Goal: Information Seeking & Learning: Check status

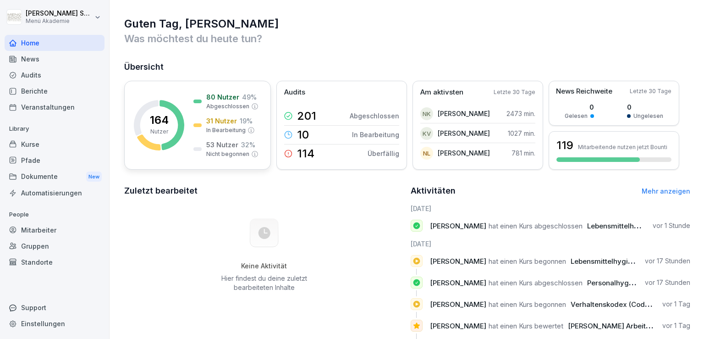
click at [138, 124] on icon at bounding box center [146, 117] width 25 height 35
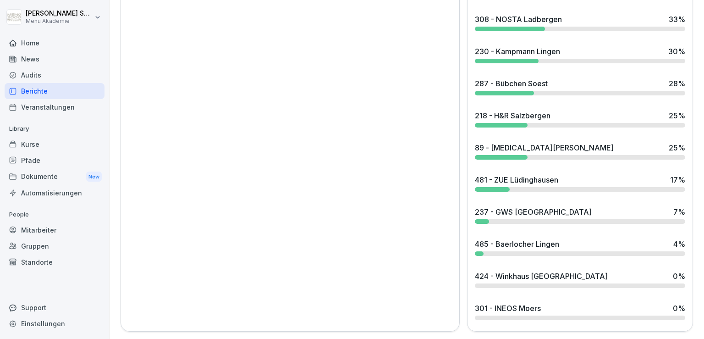
scroll to position [823, 0]
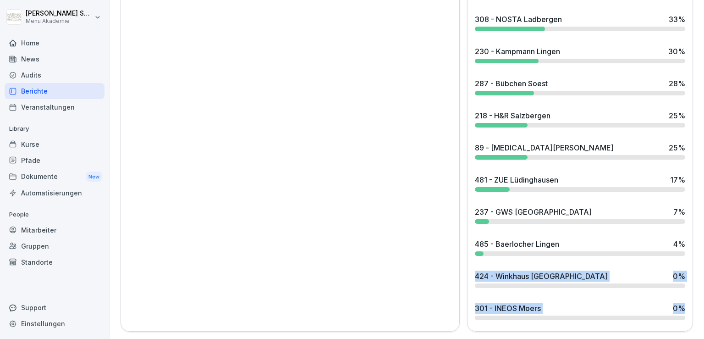
drag, startPoint x: 695, startPoint y: 309, endPoint x: 700, endPoint y: 235, distance: 74.0
click at [700, 235] on div "Berichte Übersicht Kurse Mitarbeiter Aktive Mitarbeiter 24 55.81% vs Gestern Ge…" at bounding box center [407, 169] width 594 height 339
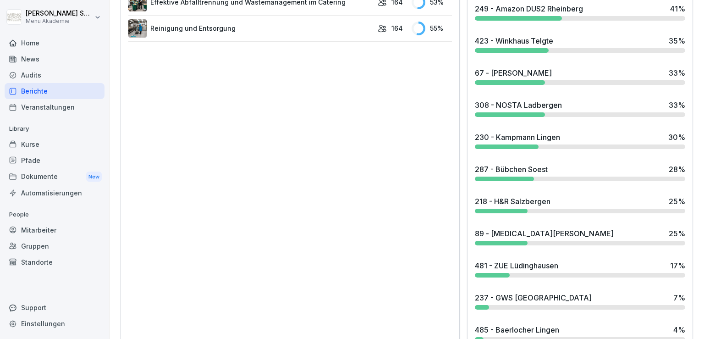
scroll to position [740, 0]
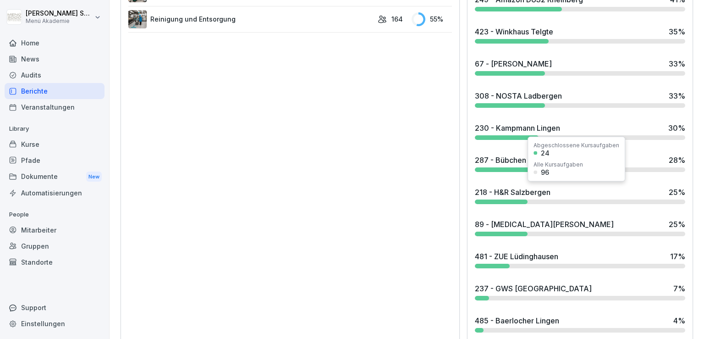
click at [504, 191] on div "218 - H&R Salzbergen" at bounding box center [513, 192] width 76 height 11
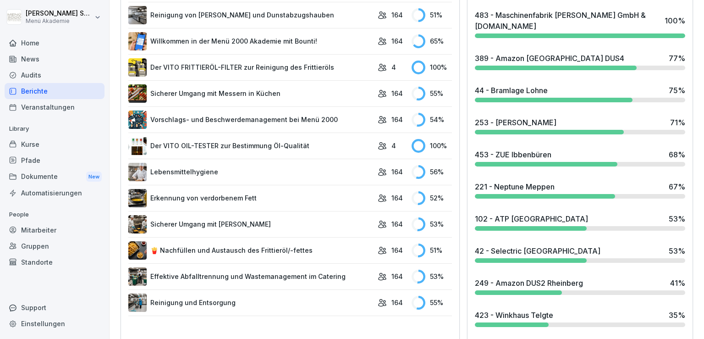
scroll to position [428, 0]
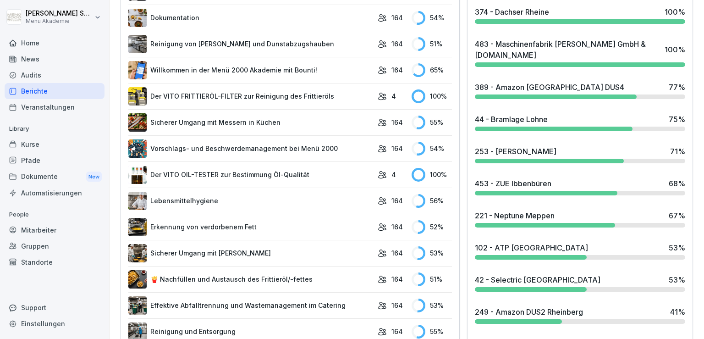
click at [574, 87] on div "389 - Amazon [GEOGRAPHIC_DATA] DUS4" at bounding box center [549, 87] width 149 height 11
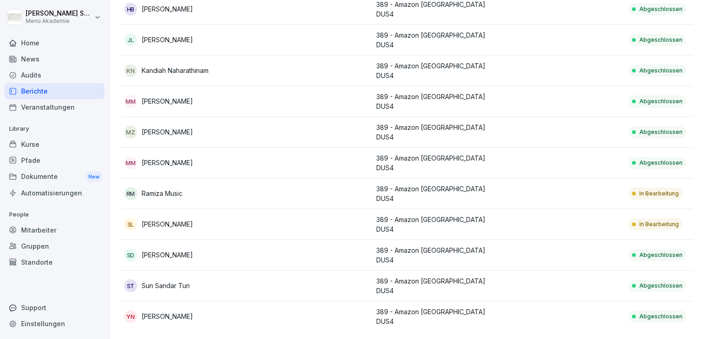
scroll to position [398, 0]
click at [195, 187] on div "RM Ramiza Music" at bounding box center [183, 193] width 119 height 13
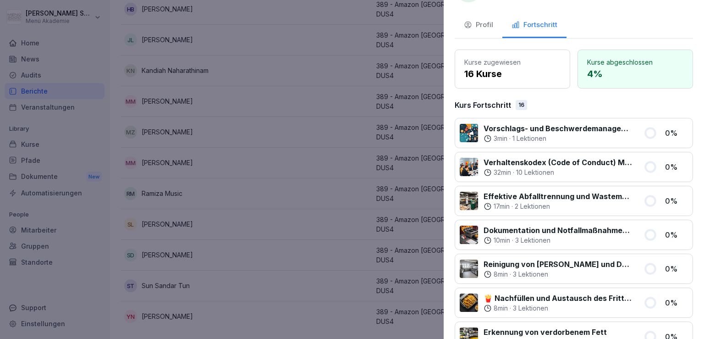
scroll to position [32, 0]
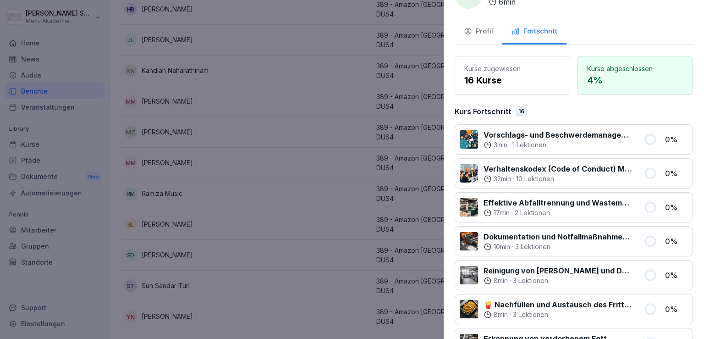
click at [481, 24] on button "Profil" at bounding box center [479, 32] width 48 height 25
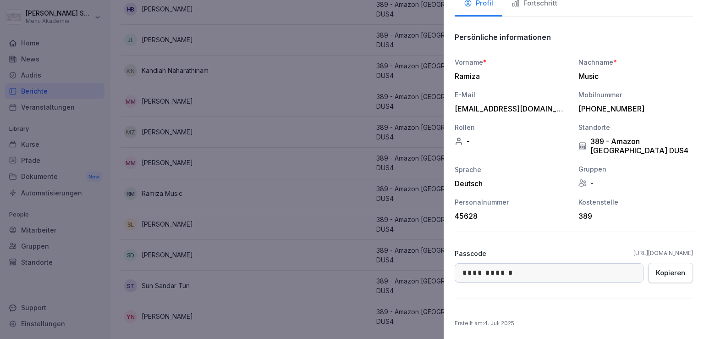
scroll to position [0, 0]
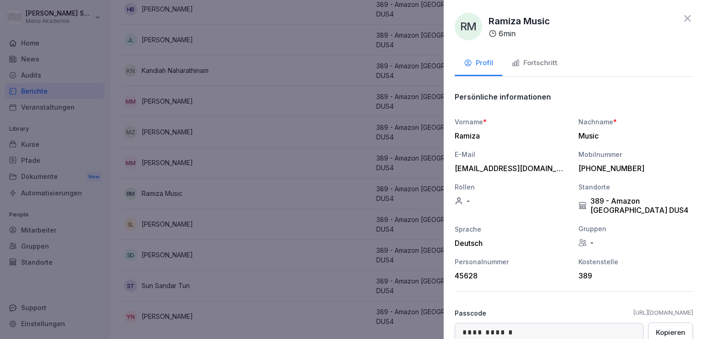
click at [682, 22] on icon at bounding box center [687, 18] width 11 height 11
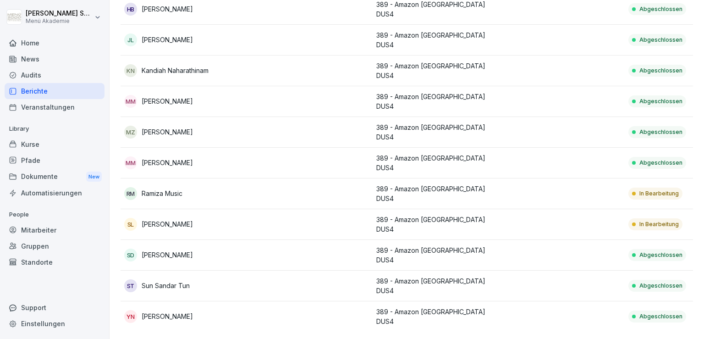
scroll to position [398, 0]
click at [638, 218] on div "In Bearbeitung" at bounding box center [655, 224] width 54 height 12
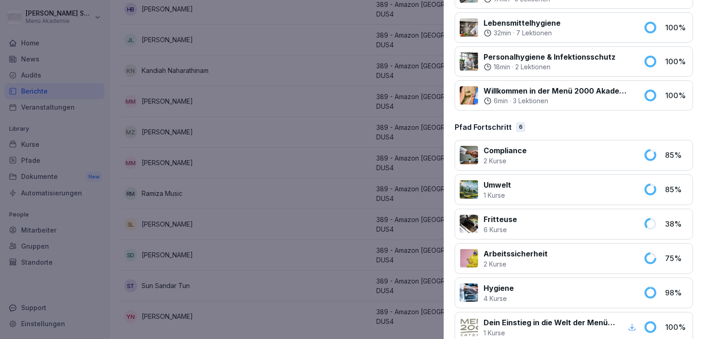
scroll to position [596, 0]
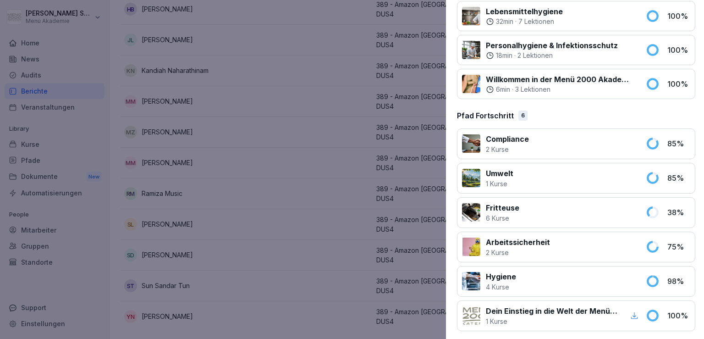
click at [308, 284] on div at bounding box center [352, 169] width 704 height 339
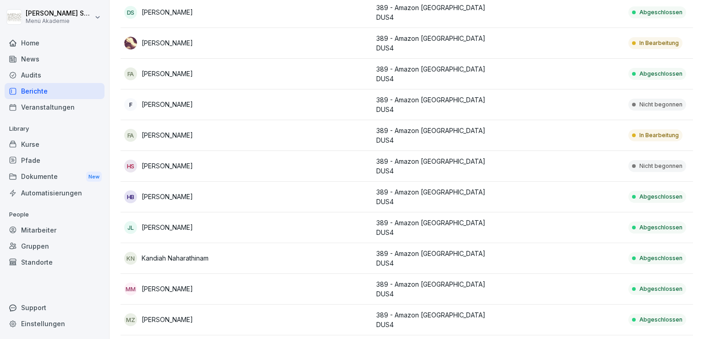
scroll to position [173, 0]
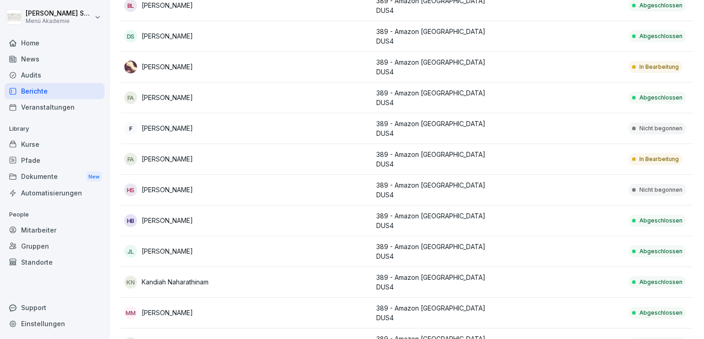
click at [536, 181] on td at bounding box center [562, 190] width 126 height 31
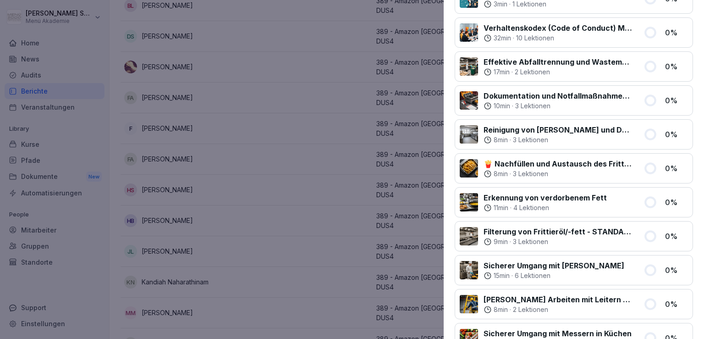
scroll to position [0, 0]
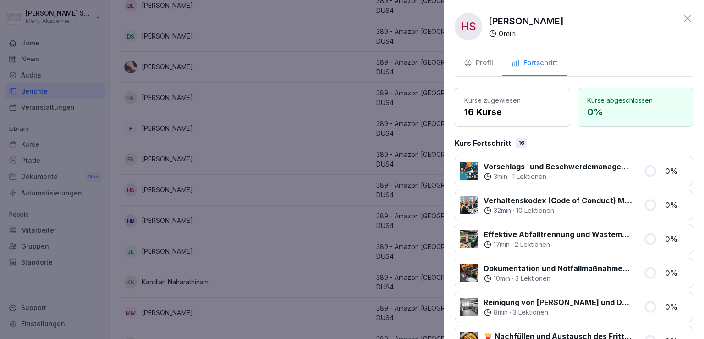
click at [479, 58] on div "Profil" at bounding box center [478, 63] width 29 height 11
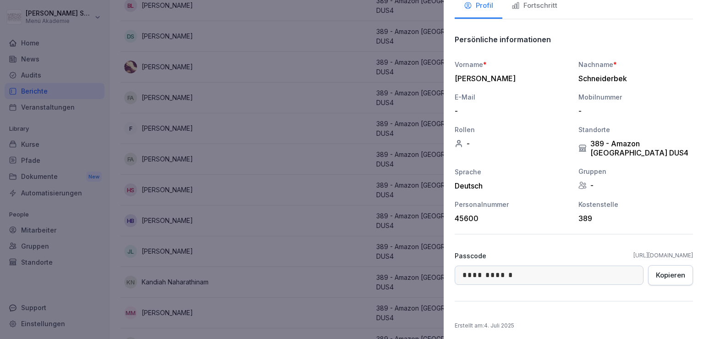
scroll to position [58, 0]
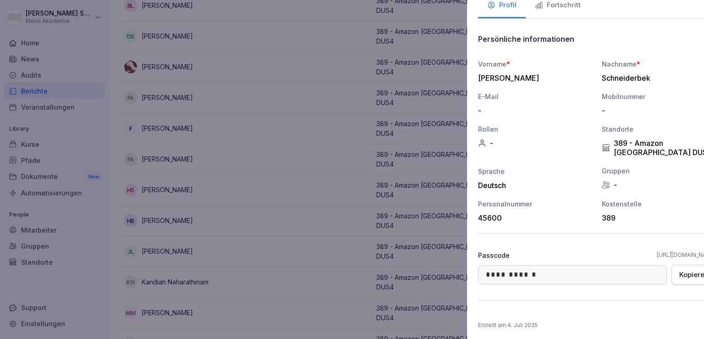
click at [380, 191] on div at bounding box center [352, 169] width 704 height 339
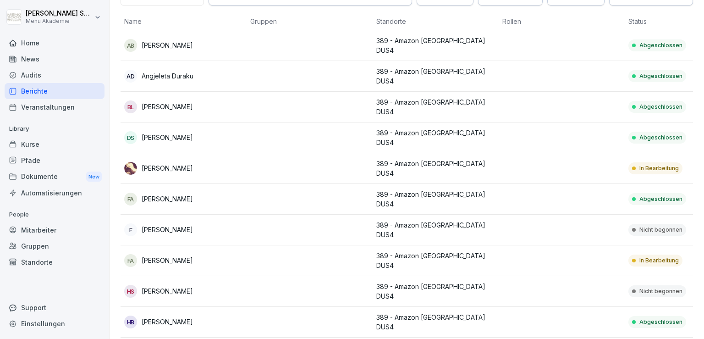
scroll to position [0, 0]
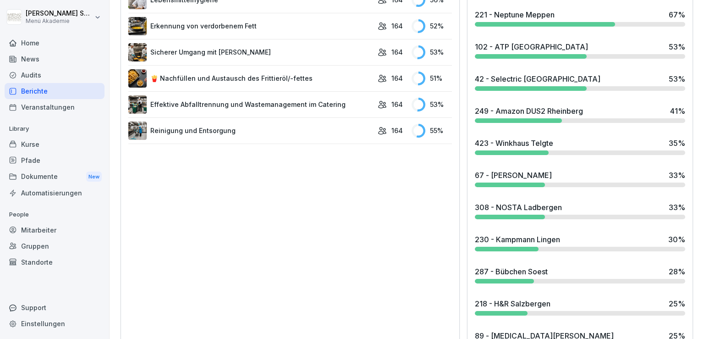
scroll to position [660, 0]
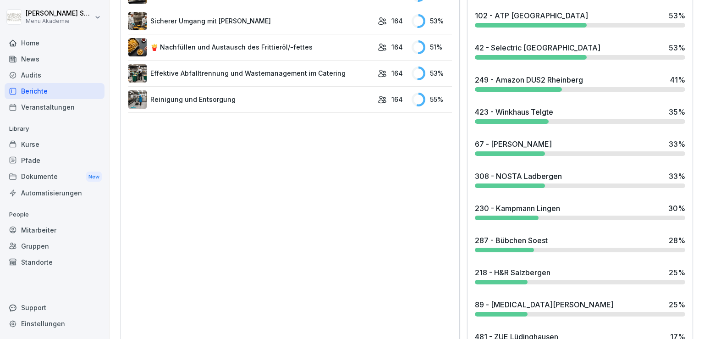
click at [512, 78] on div "249 - Amazon DUS2 Rheinberg" at bounding box center [529, 79] width 108 height 11
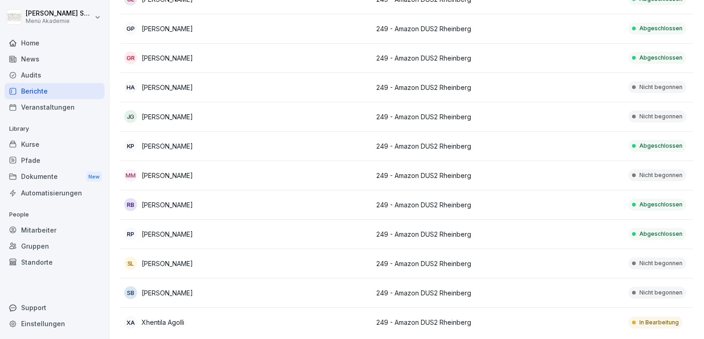
scroll to position [430, 0]
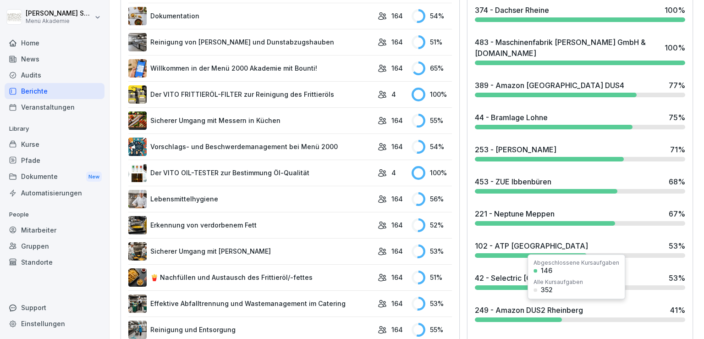
click at [562, 313] on div "249 - Amazon DUS2 Rheinberg" at bounding box center [529, 309] width 108 height 11
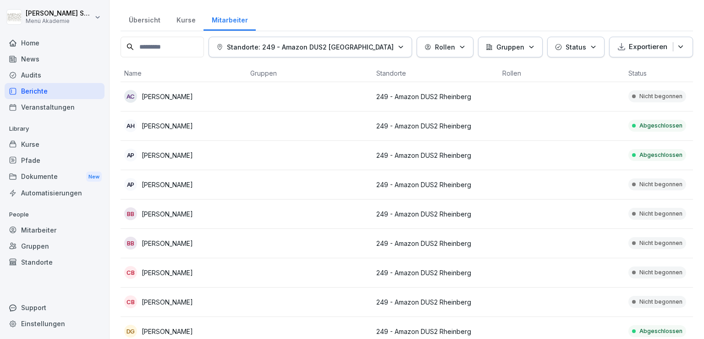
scroll to position [18, 0]
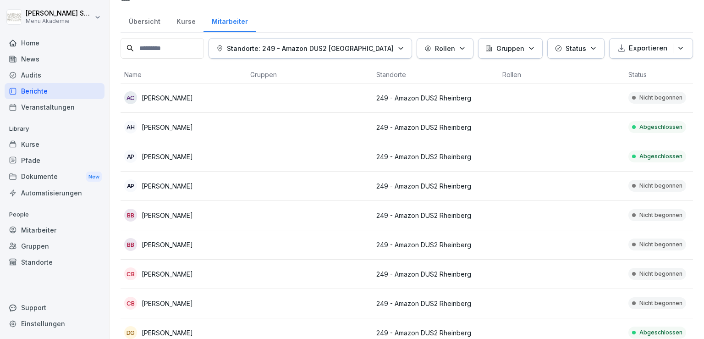
click at [252, 180] on td at bounding box center [310, 185] width 126 height 29
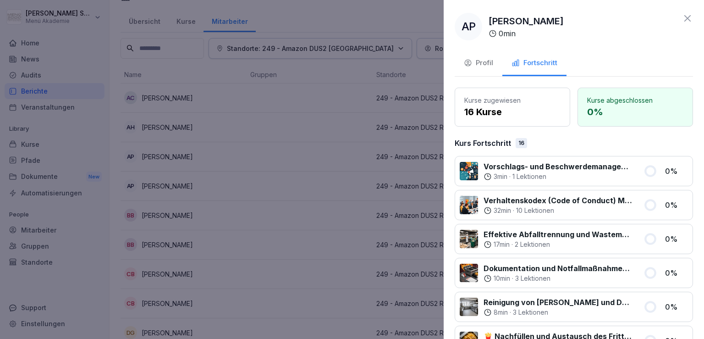
click at [201, 126] on div at bounding box center [352, 169] width 704 height 339
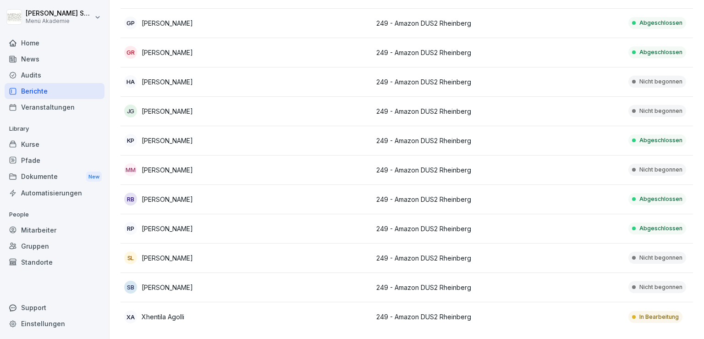
scroll to position [430, 0]
click at [255, 155] on td at bounding box center [310, 169] width 126 height 29
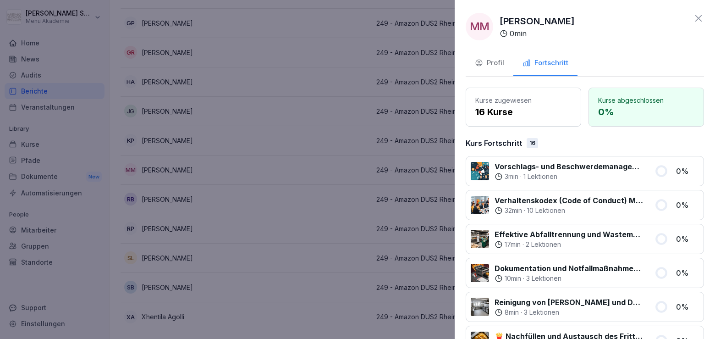
click at [350, 81] on div at bounding box center [352, 169] width 704 height 339
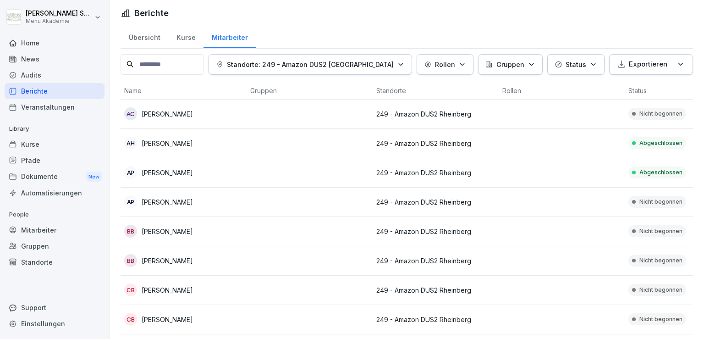
scroll to position [0, 0]
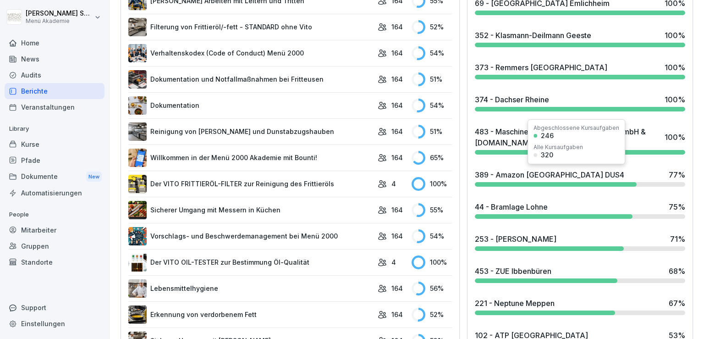
click at [578, 166] on div "389 - Amazon Mönchengladbach DUS4 77 %" at bounding box center [580, 177] width 218 height 25
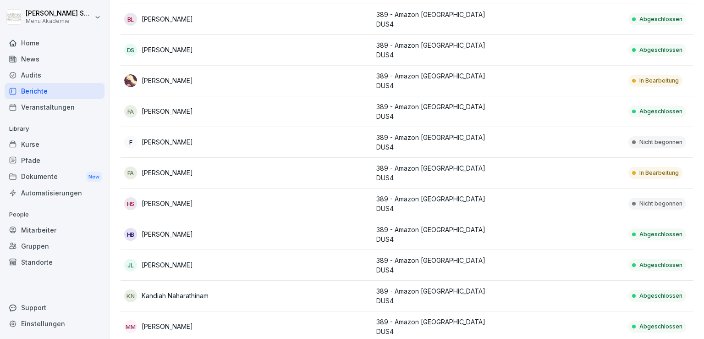
scroll to position [161, 0]
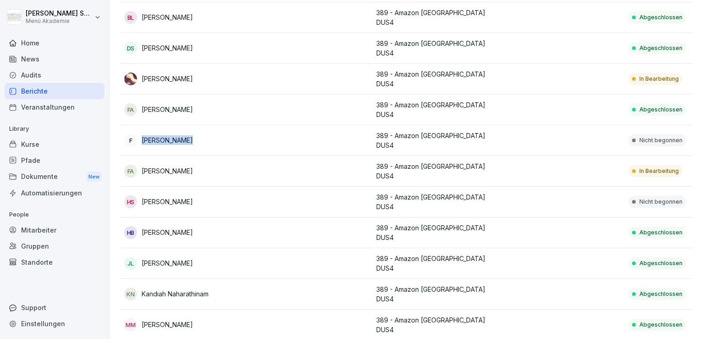
drag, startPoint x: 246, startPoint y: 139, endPoint x: 142, endPoint y: 142, distance: 104.1
click at [142, 142] on tr "F Fatima Hasan Ahmadelhussein 389 - Amazon Mönchengladbach DUS4 Nicht begonnen …" at bounding box center [499, 140] width 756 height 31
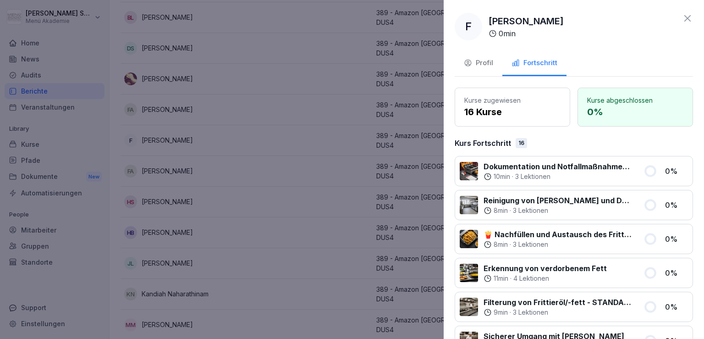
drag, startPoint x: 627, startPoint y: 22, endPoint x: 484, endPoint y: 19, distance: 143.0
click at [484, 19] on div "F Fatima Hasan Ahmadelhussein 0 min" at bounding box center [574, 27] width 238 height 28
copy p "[PERSON_NAME]"
click at [682, 18] on icon at bounding box center [687, 18] width 11 height 11
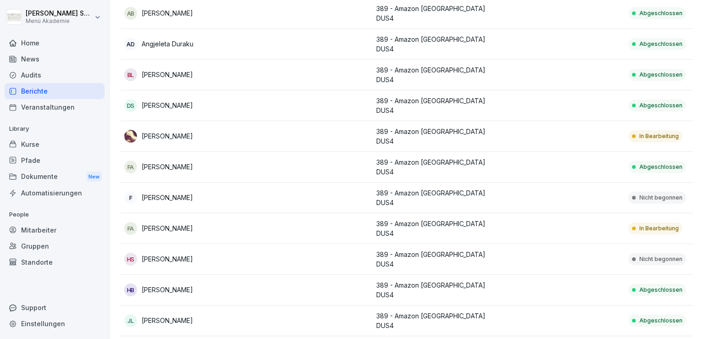
scroll to position [102, 0]
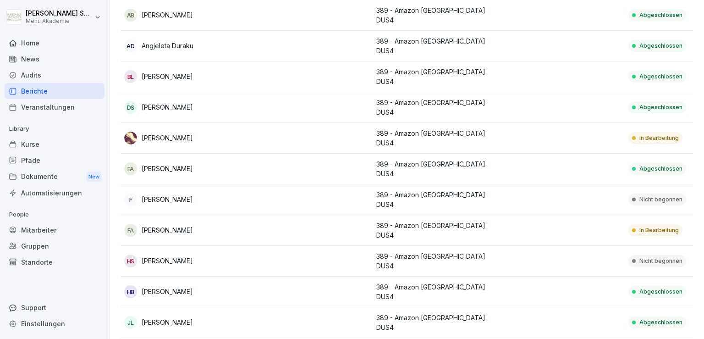
click at [646, 227] on p "In Bearbeitung" at bounding box center [658, 230] width 39 height 8
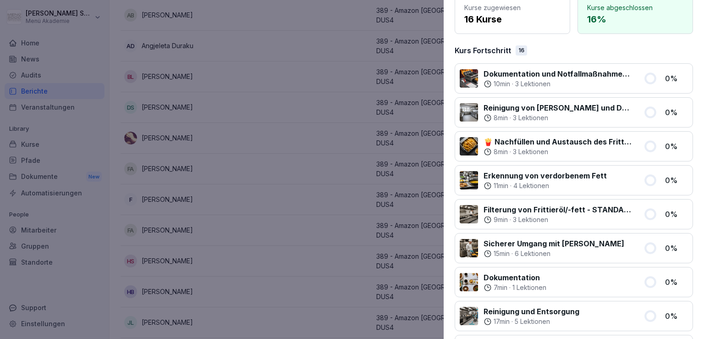
scroll to position [0, 0]
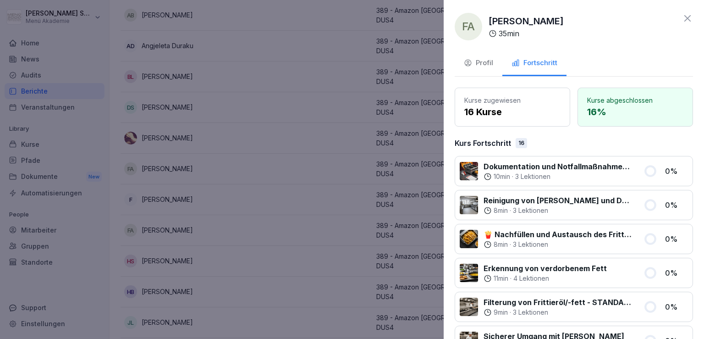
click at [684, 20] on icon at bounding box center [687, 18] width 11 height 11
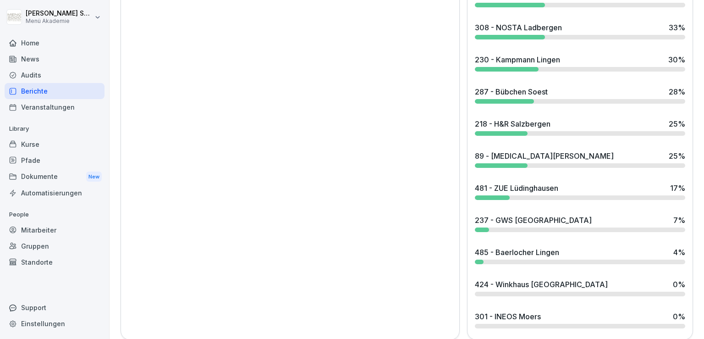
scroll to position [823, 0]
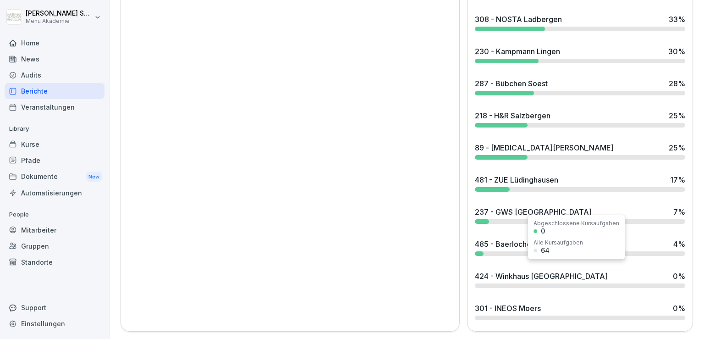
click at [521, 283] on div at bounding box center [580, 285] width 210 height 5
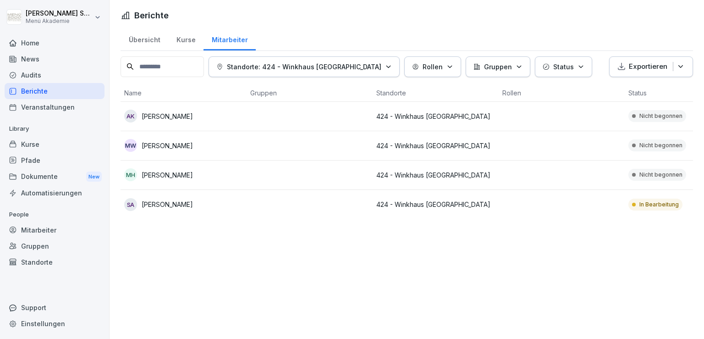
click at [35, 47] on div "Home" at bounding box center [55, 43] width 100 height 16
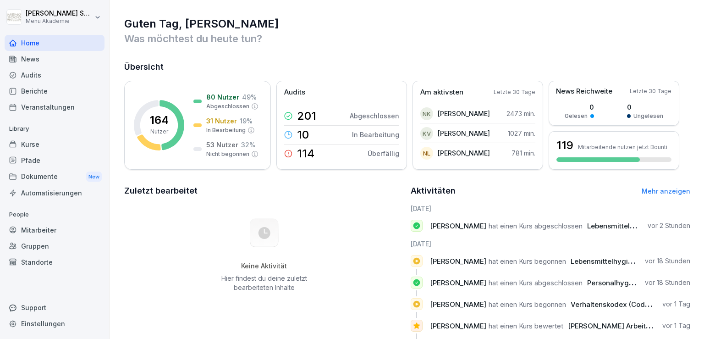
click at [36, 234] on div "Mitarbeiter" at bounding box center [55, 230] width 100 height 16
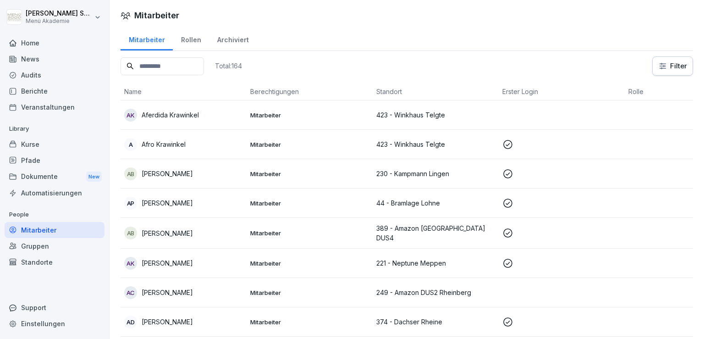
click at [177, 65] on input at bounding box center [162, 66] width 83 height 18
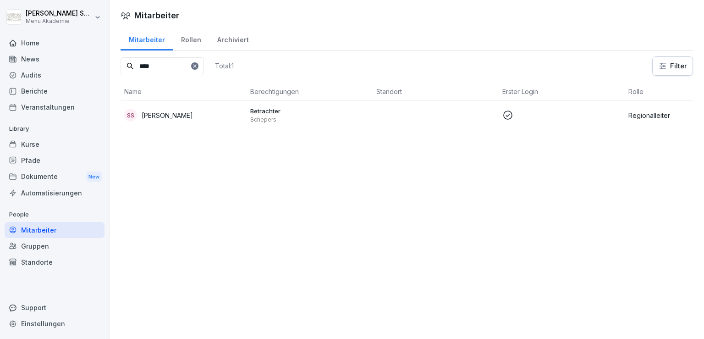
type input "****"
click at [143, 115] on p "[PERSON_NAME]" at bounding box center [167, 115] width 51 height 10
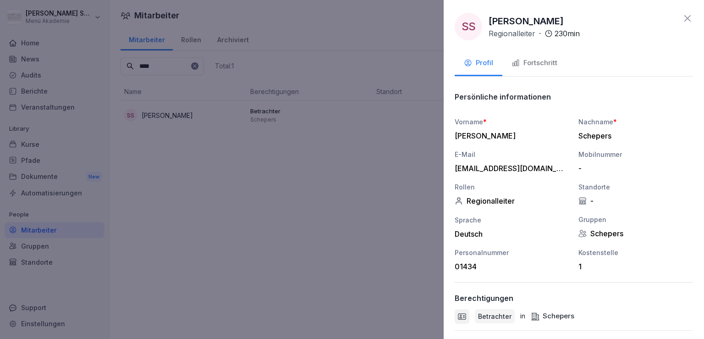
click at [530, 61] on div "Fortschritt" at bounding box center [535, 63] width 46 height 11
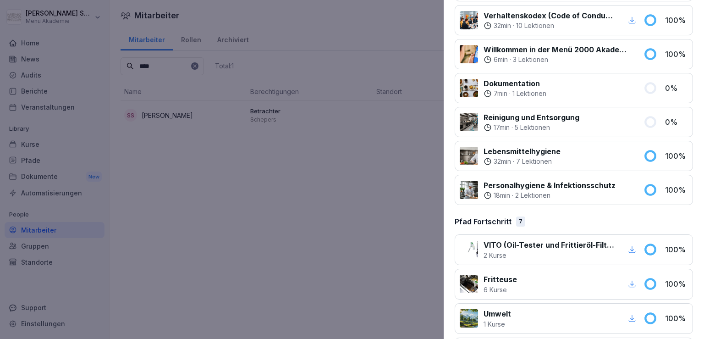
scroll to position [589, 0]
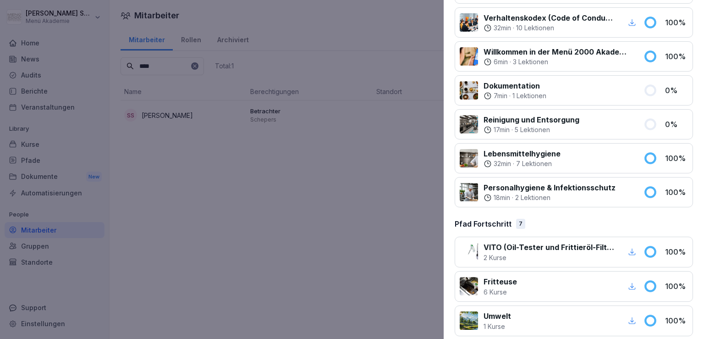
click at [553, 149] on p "Lebensmittelhygiene" at bounding box center [522, 153] width 77 height 11
click at [468, 154] on div at bounding box center [469, 158] width 18 height 18
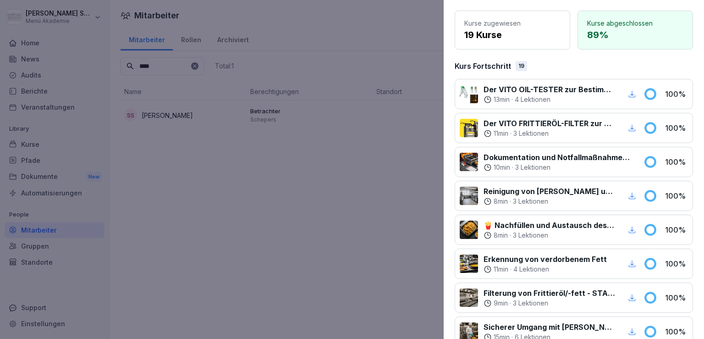
scroll to position [0, 0]
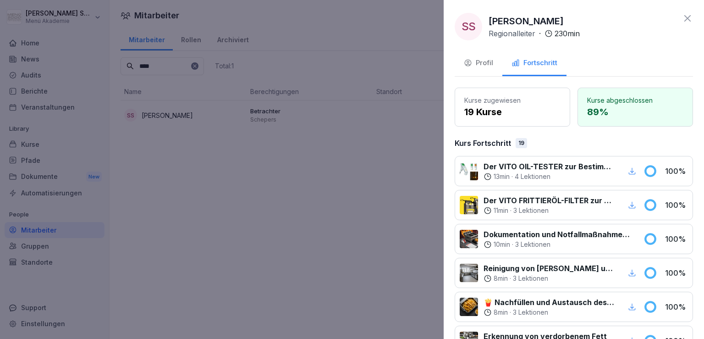
click at [479, 64] on div "Profil" at bounding box center [478, 63] width 29 height 11
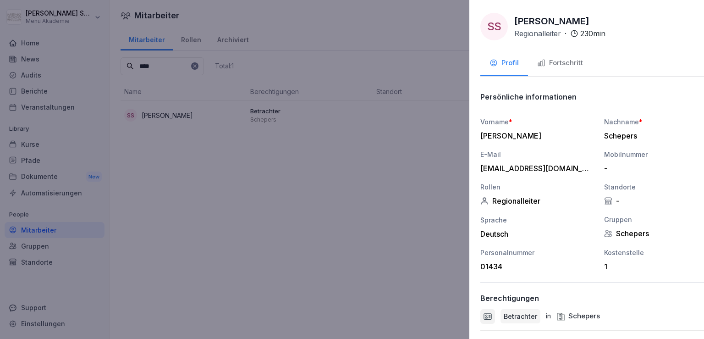
click at [182, 41] on div at bounding box center [352, 169] width 704 height 339
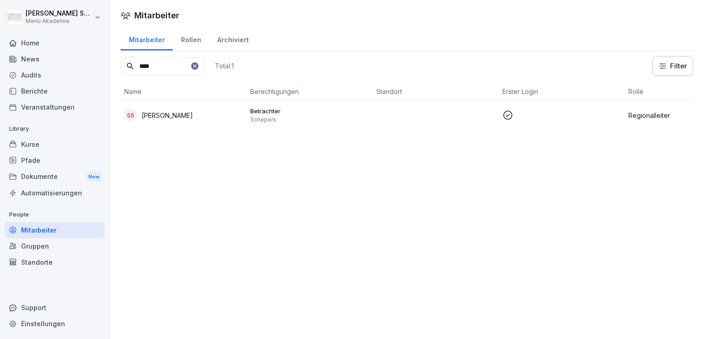
click at [182, 41] on div "Rollen" at bounding box center [191, 38] width 36 height 23
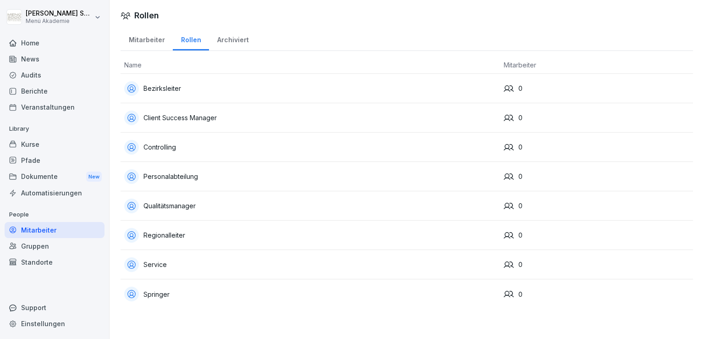
click at [182, 41] on div "Rollen" at bounding box center [191, 38] width 36 height 23
click at [166, 90] on div "Bezirksleiter" at bounding box center [310, 88] width 372 height 15
click at [154, 39] on div "Mitarbeiter" at bounding box center [147, 38] width 52 height 23
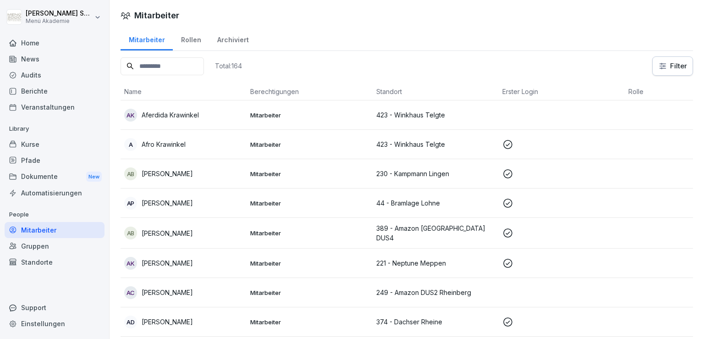
click at [178, 68] on input at bounding box center [162, 66] width 83 height 18
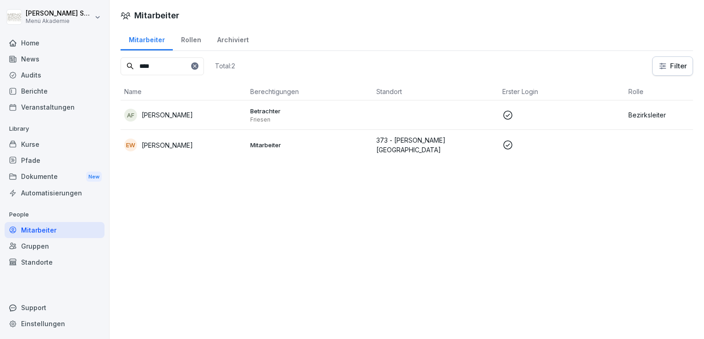
click at [160, 119] on div "AF [PERSON_NAME]" at bounding box center [183, 115] width 119 height 13
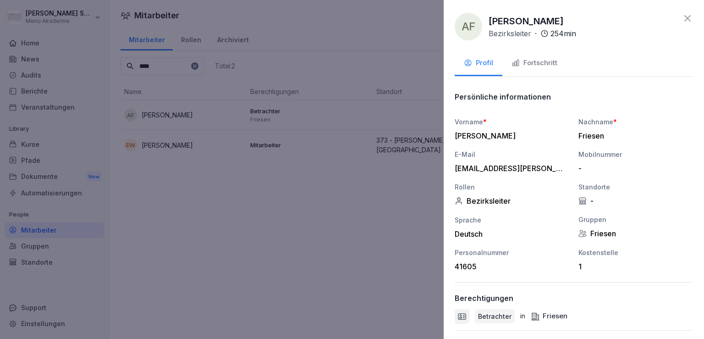
click at [528, 58] on div "Fortschritt" at bounding box center [535, 63] width 46 height 11
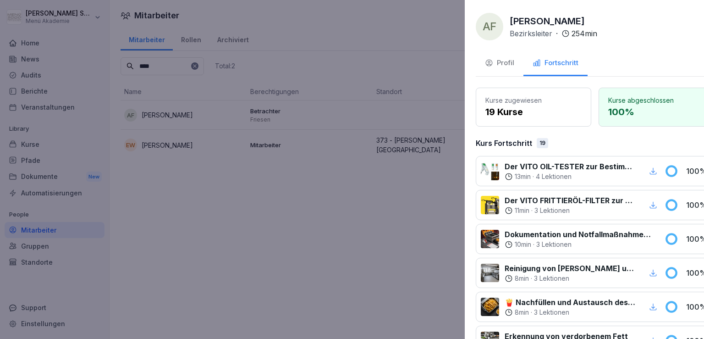
click at [160, 60] on div at bounding box center [352, 169] width 704 height 339
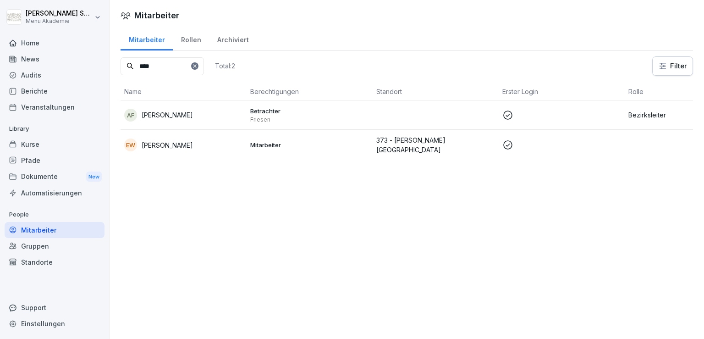
drag, startPoint x: 172, startPoint y: 74, endPoint x: 104, endPoint y: 81, distance: 68.6
click at [110, 81] on div "Mitarbeiter Mitarbeiter Rollen Archiviert **** Total: 2 Filter Name Berechtigun…" at bounding box center [407, 169] width 594 height 339
type input "*"
click at [148, 114] on p "[PERSON_NAME]" at bounding box center [167, 115] width 51 height 10
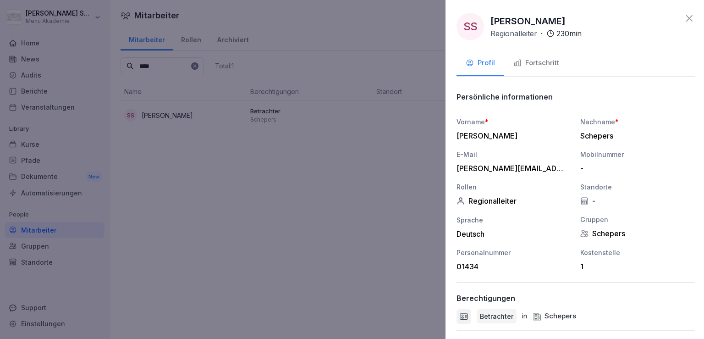
click at [198, 72] on div at bounding box center [352, 169] width 704 height 339
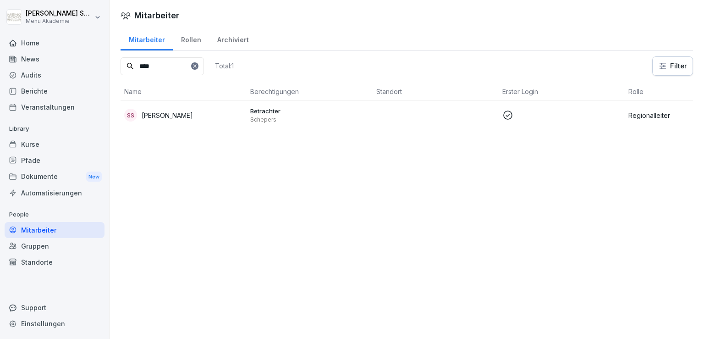
click at [186, 60] on input "****" at bounding box center [162, 66] width 83 height 18
type input "*"
click at [210, 121] on div "SP [PERSON_NAME]" at bounding box center [183, 115] width 119 height 13
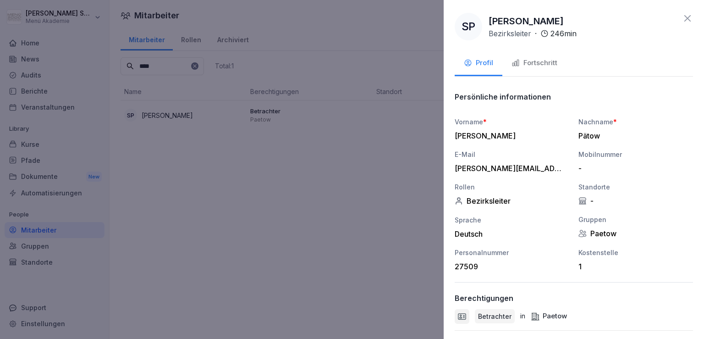
click at [542, 59] on div "Fortschritt" at bounding box center [535, 63] width 46 height 11
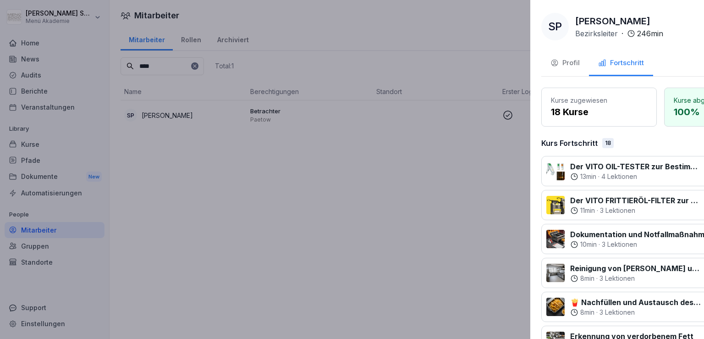
click at [148, 66] on div at bounding box center [352, 169] width 704 height 339
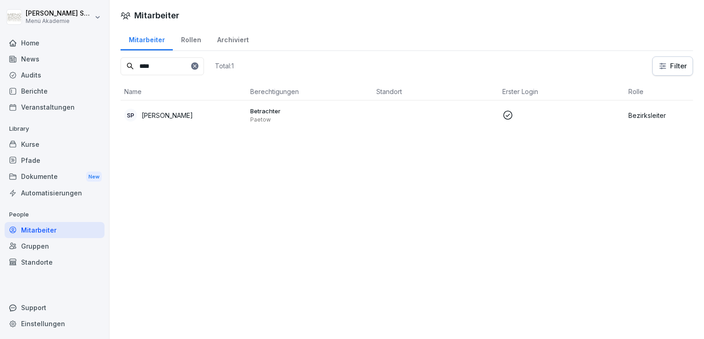
click at [148, 66] on input "****" at bounding box center [162, 66] width 83 height 18
type input "****"
click at [148, 116] on p "[PERSON_NAME]" at bounding box center [167, 115] width 51 height 10
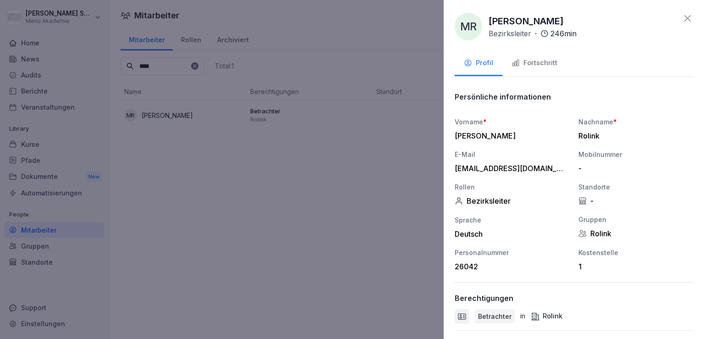
click at [533, 64] on div "Fortschritt" at bounding box center [535, 63] width 46 height 11
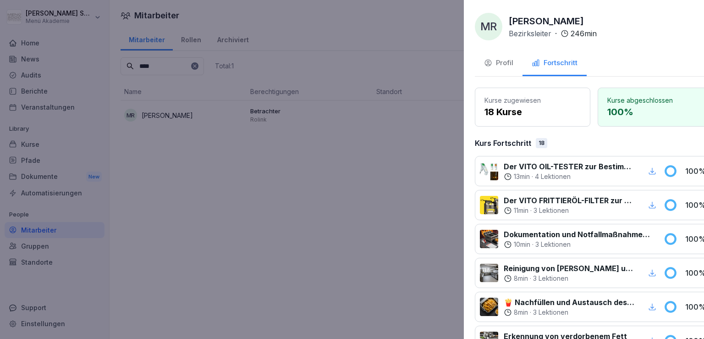
click at [136, 36] on div at bounding box center [352, 169] width 704 height 339
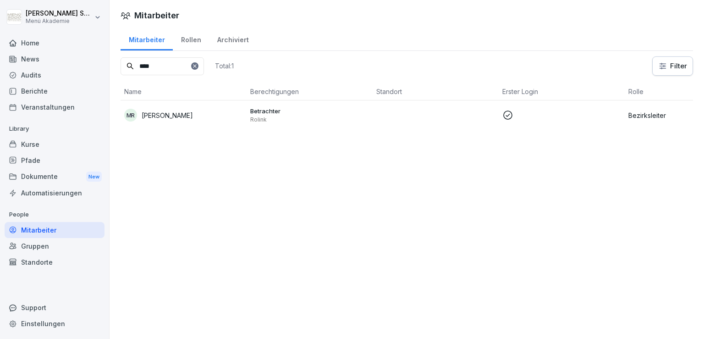
click at [42, 41] on div "Home" at bounding box center [55, 43] width 100 height 16
